Goal: Task Accomplishment & Management: Complete application form

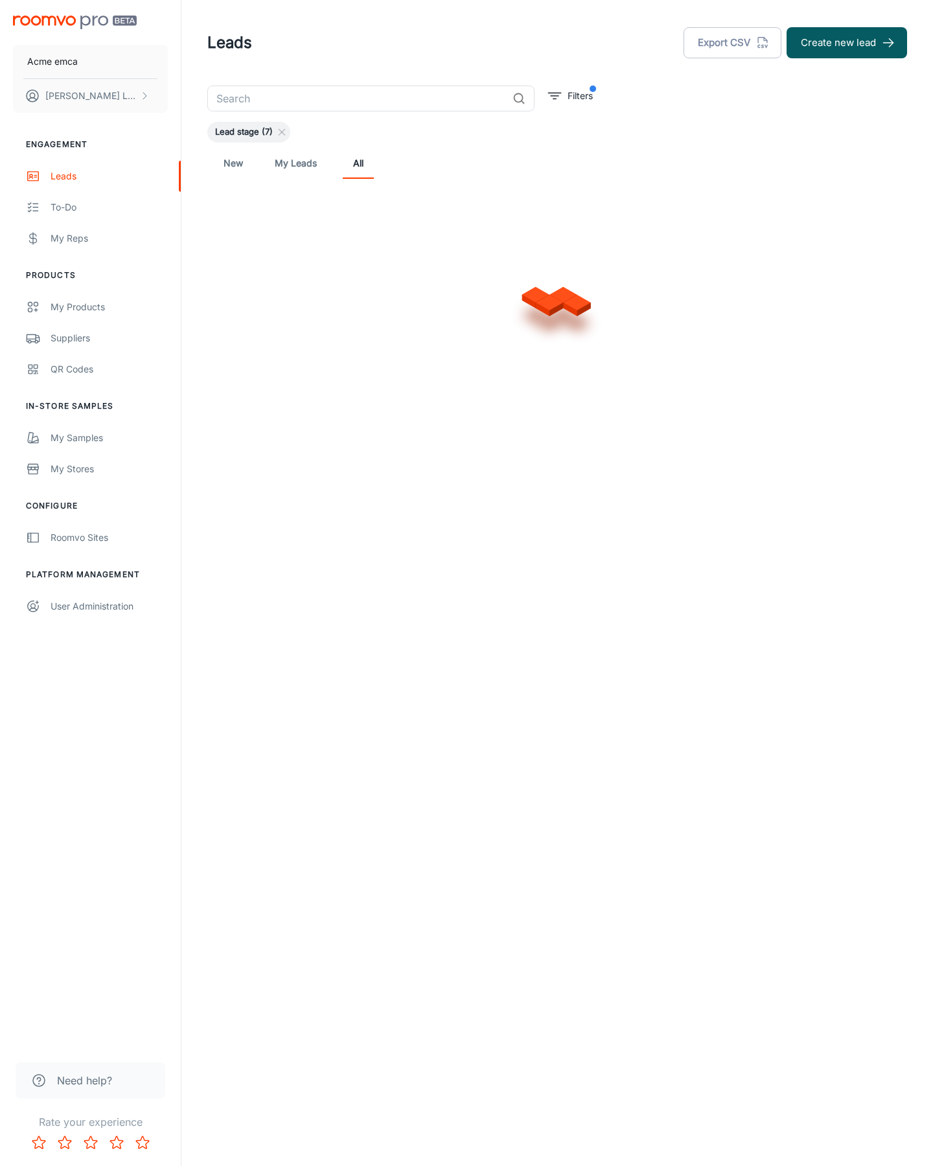
click at [847, 43] on button "Create new lead" at bounding box center [846, 42] width 120 height 31
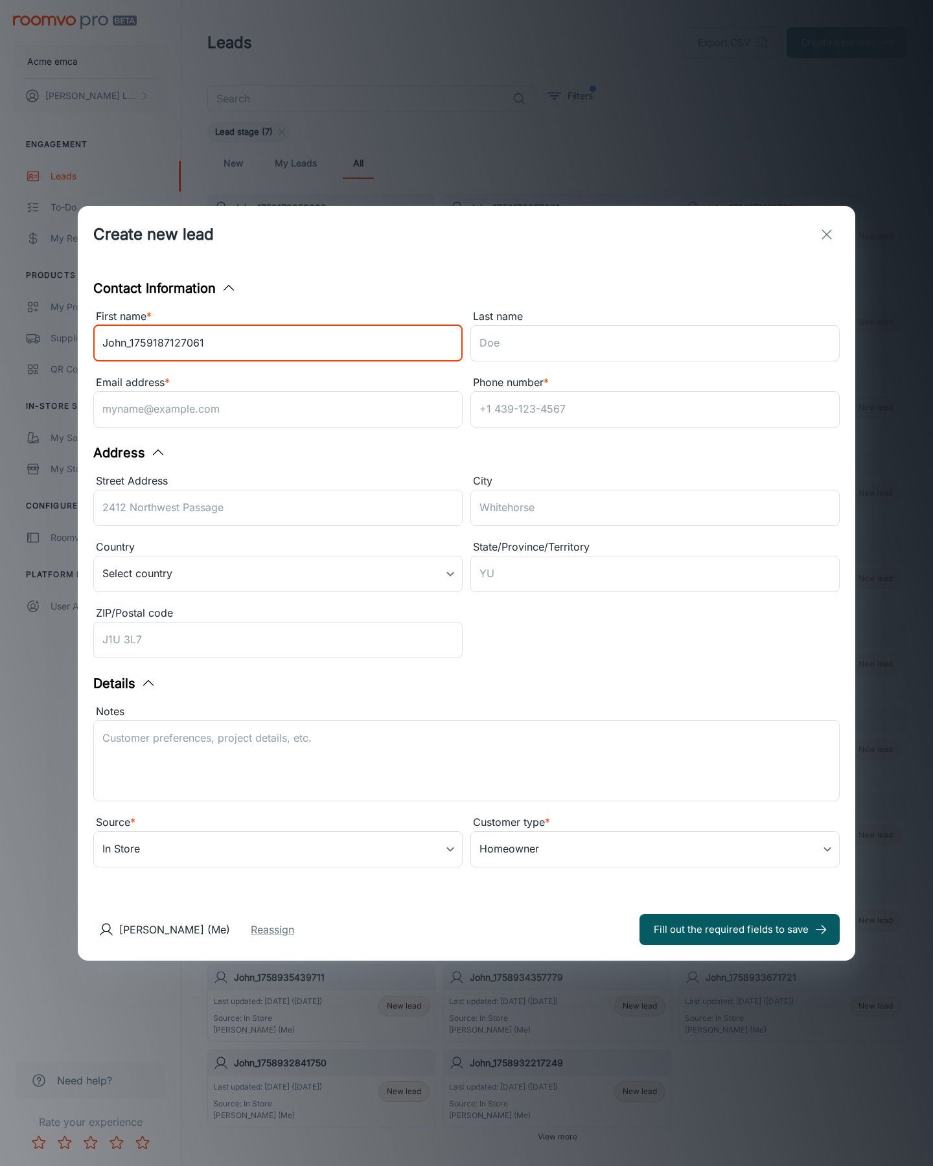
type input "John_1759187127061"
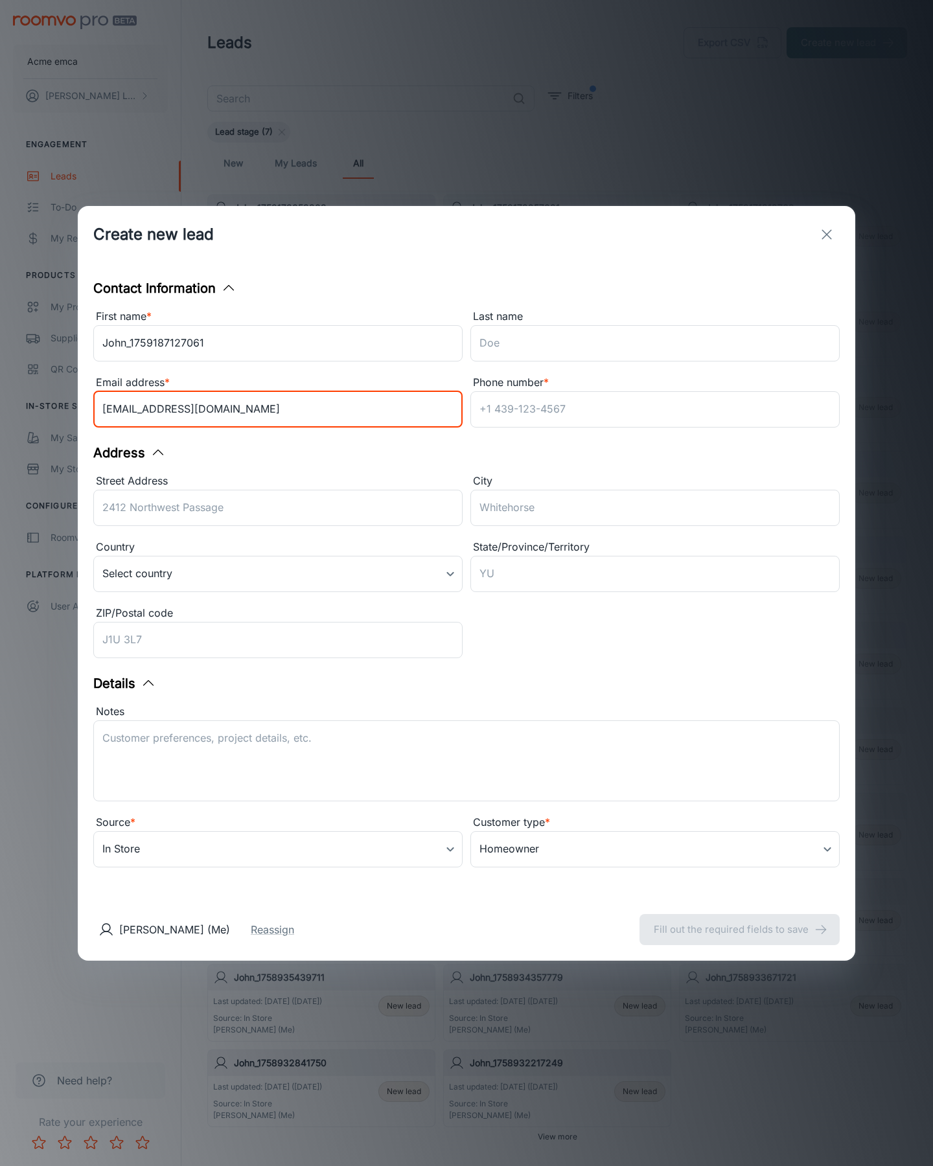
type input "[EMAIL_ADDRESS][DOMAIN_NAME]"
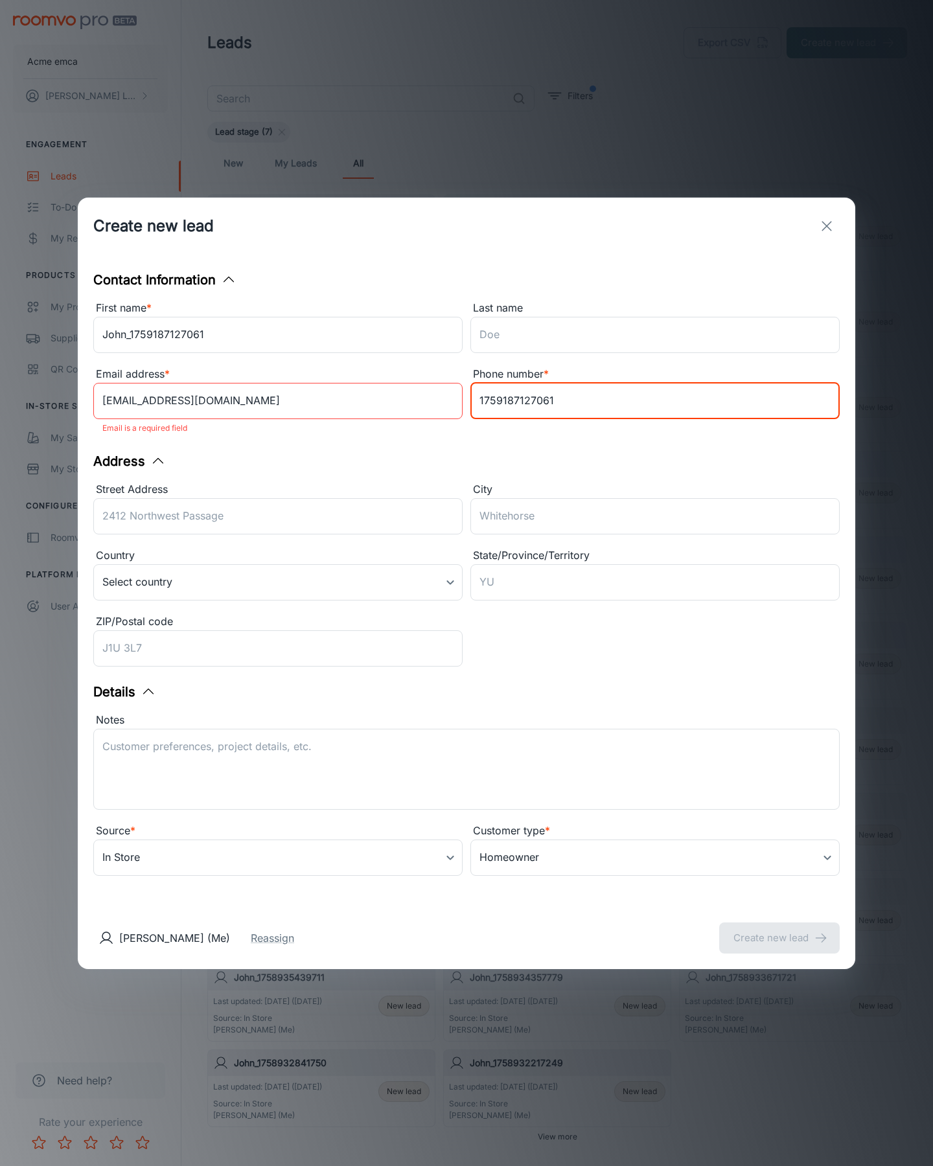
type input "1759187127061"
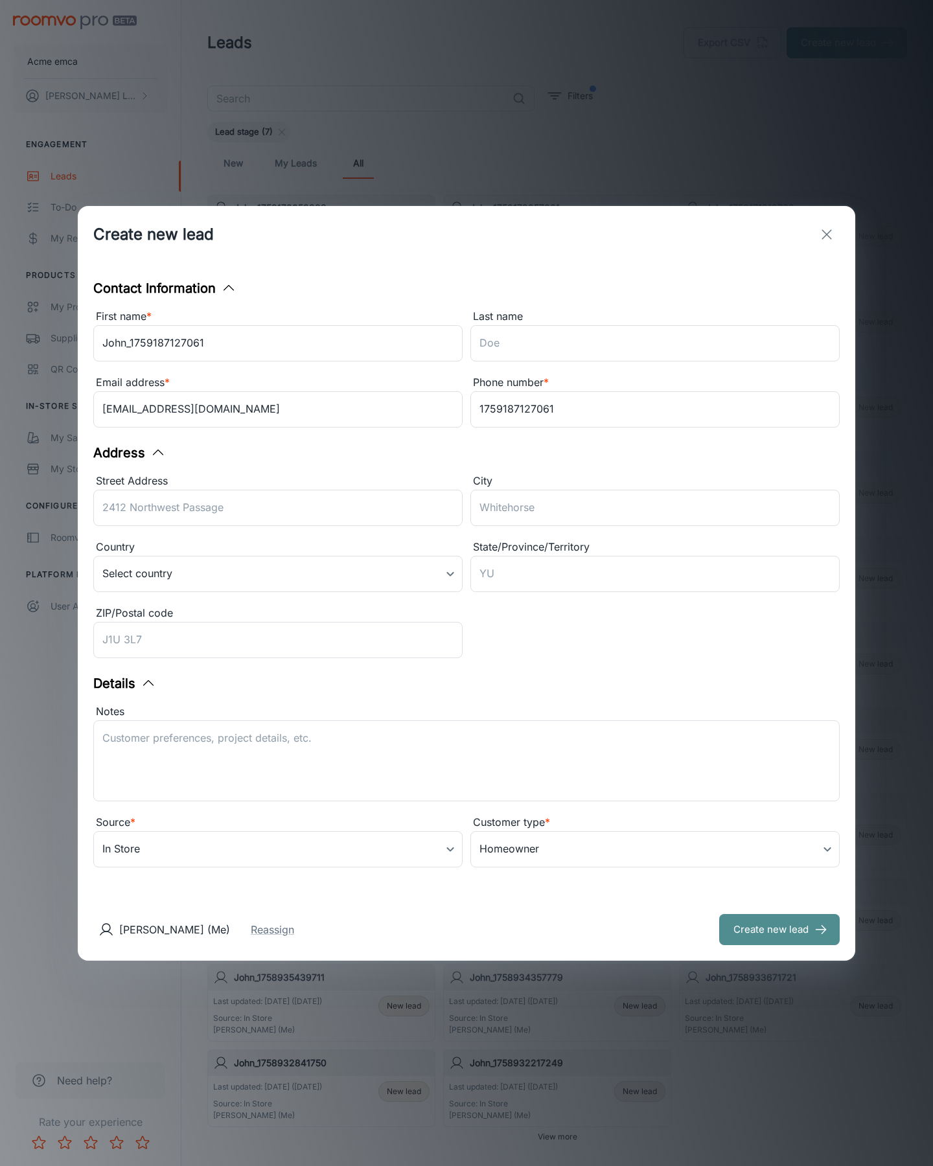
click at [779, 929] on button "Create new lead" at bounding box center [779, 929] width 120 height 31
